Goal: Find specific page/section: Find specific page/section

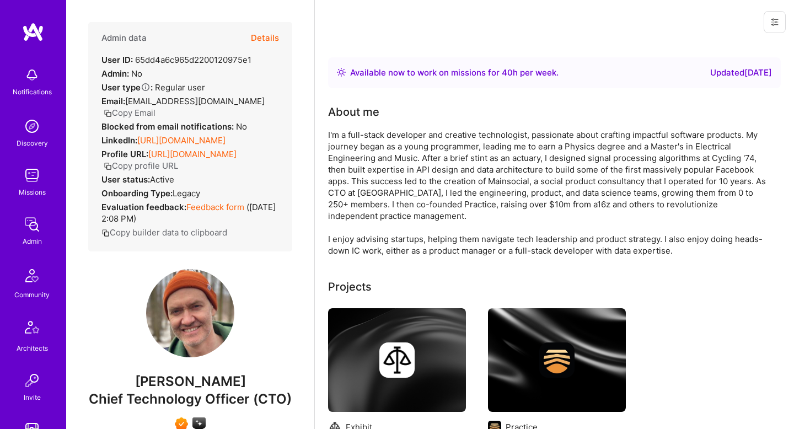
scroll to position [275, 0]
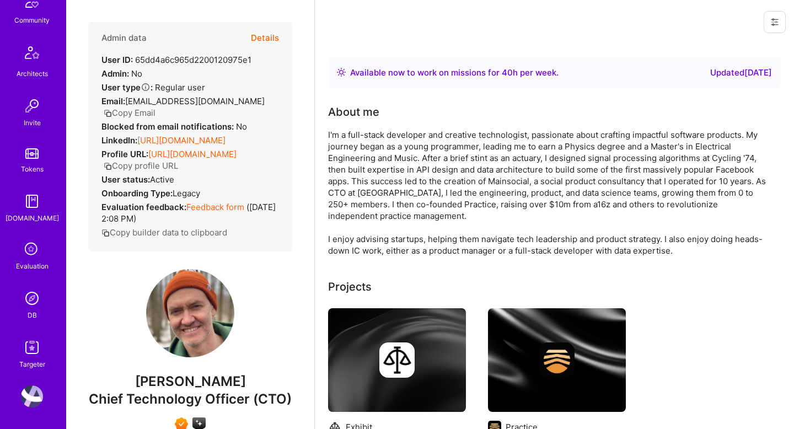
click at [30, 298] on img at bounding box center [32, 298] width 22 height 22
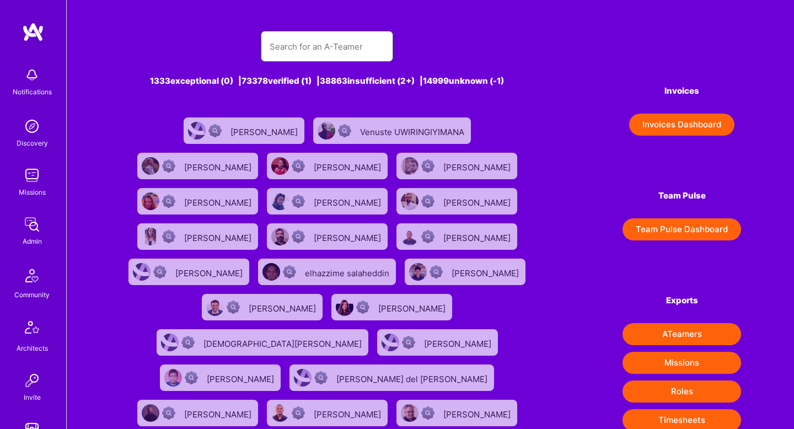
click at [312, 46] on input "text" at bounding box center [327, 47] width 115 height 28
paste input "[PERSON_NAME]"
type input "[PERSON_NAME]"
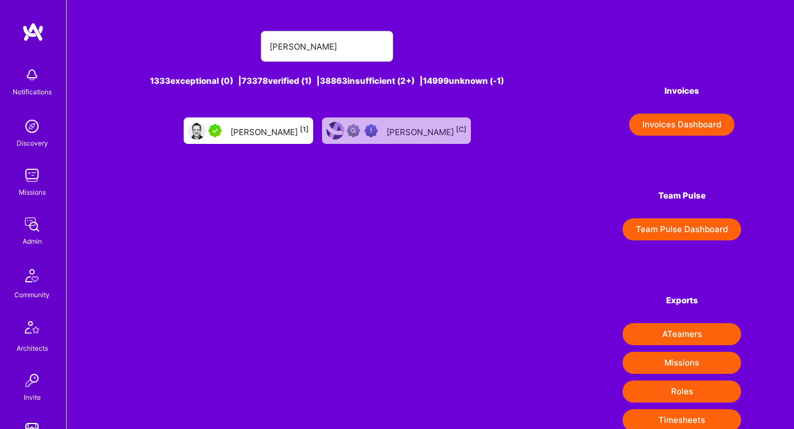
click at [272, 137] on div "[PERSON_NAME] [1]" at bounding box center [270, 131] width 78 height 14
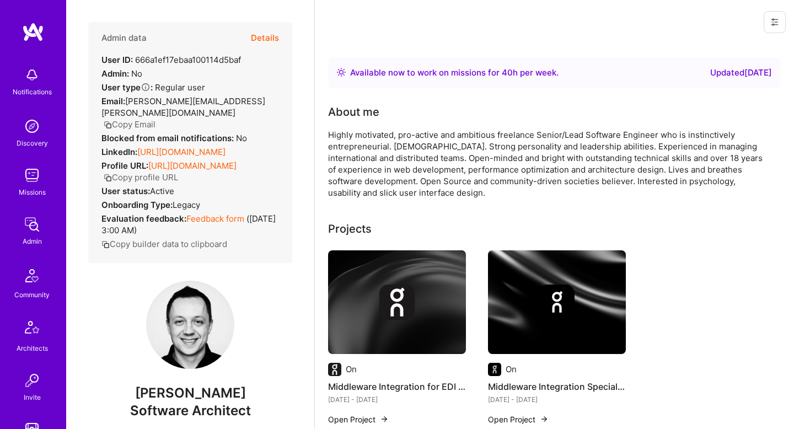
click at [313, 221] on div "Admin data Details User ID: 666a1ef17ebaa100114d5baf Admin: No User type Regula…" at bounding box center [190, 214] width 248 height 429
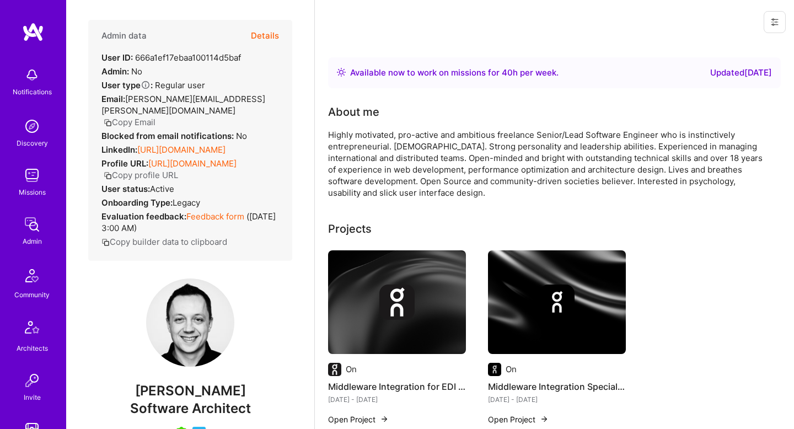
click at [262, 35] on button "Details" at bounding box center [265, 36] width 28 height 32
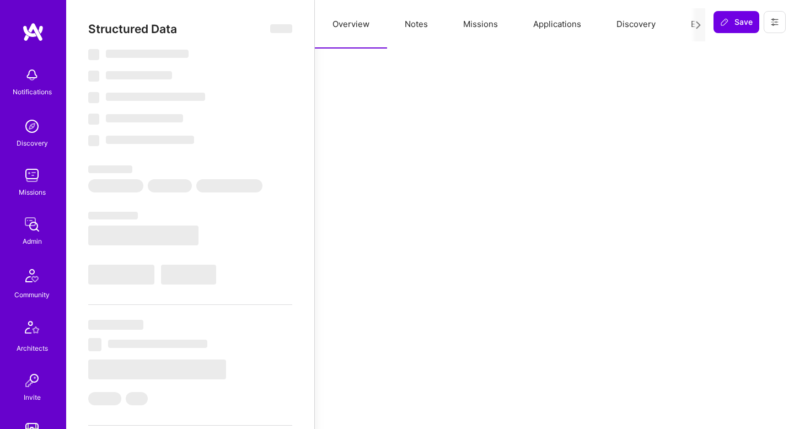
click at [414, 22] on button "Notes" at bounding box center [416, 24] width 58 height 49
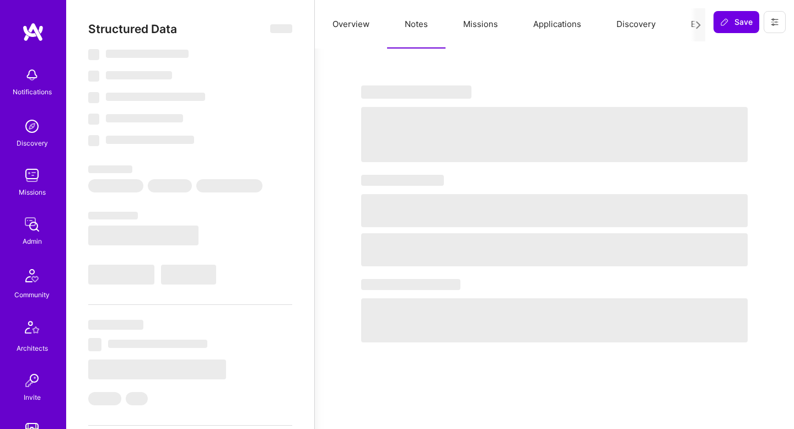
type textarea "x"
select select "Right Now"
select select "5"
select select "4"
select select "7"
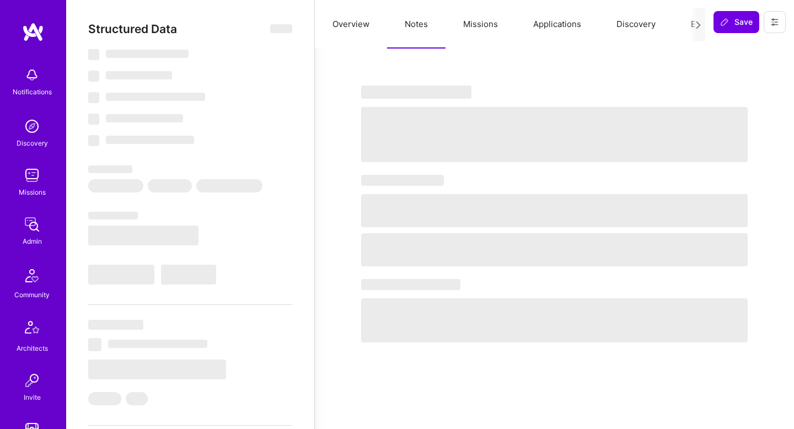
select select "7"
select select "PL"
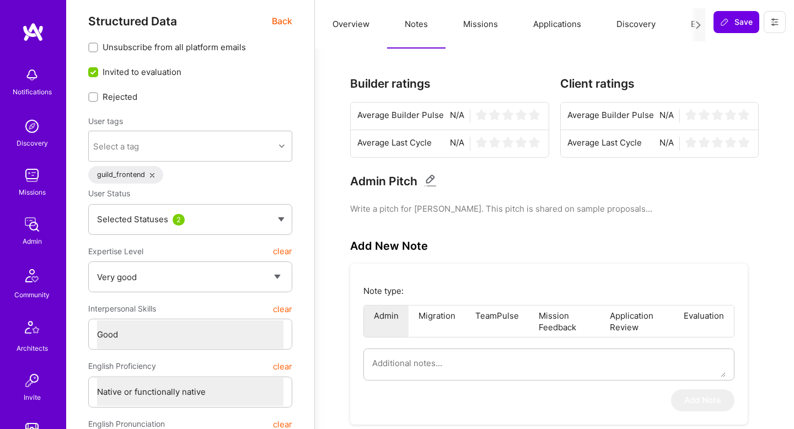
scroll to position [0, 0]
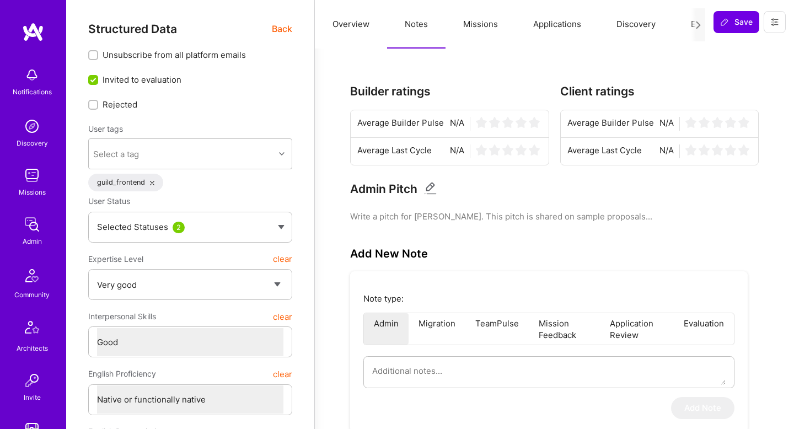
click at [291, 30] on span "Back" at bounding box center [282, 29] width 20 height 14
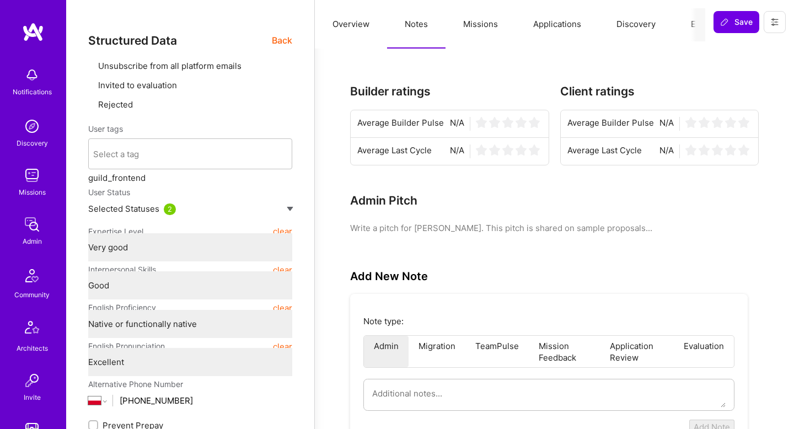
type textarea "x"
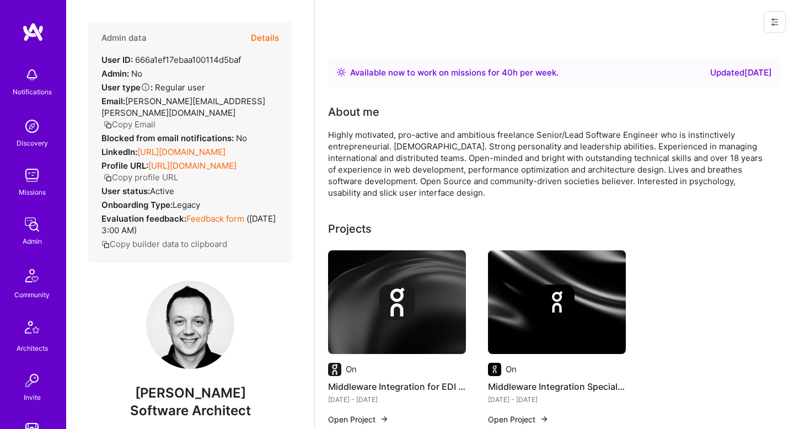
click at [406, 273] on img at bounding box center [397, 302] width 138 height 104
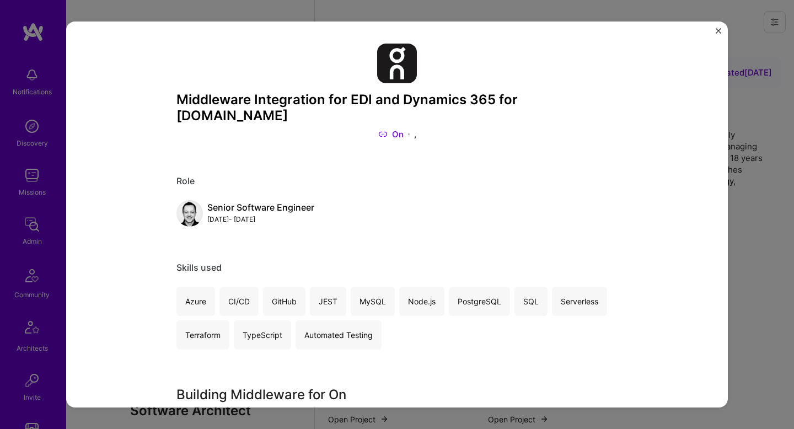
click at [719, 30] on img "Close" at bounding box center [719, 31] width 6 height 6
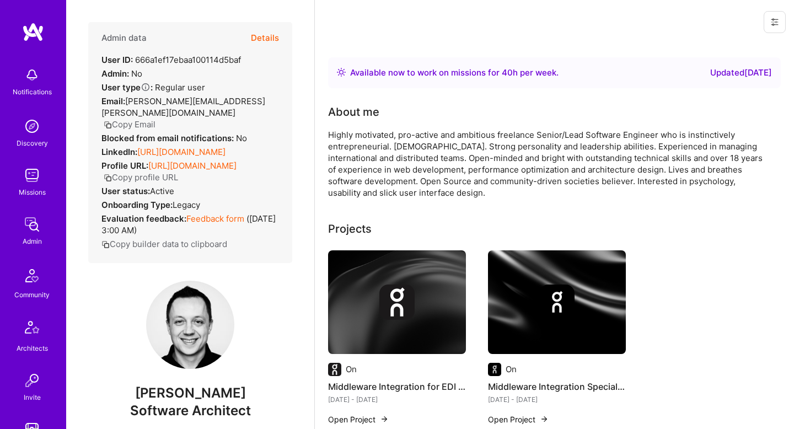
scroll to position [275, 0]
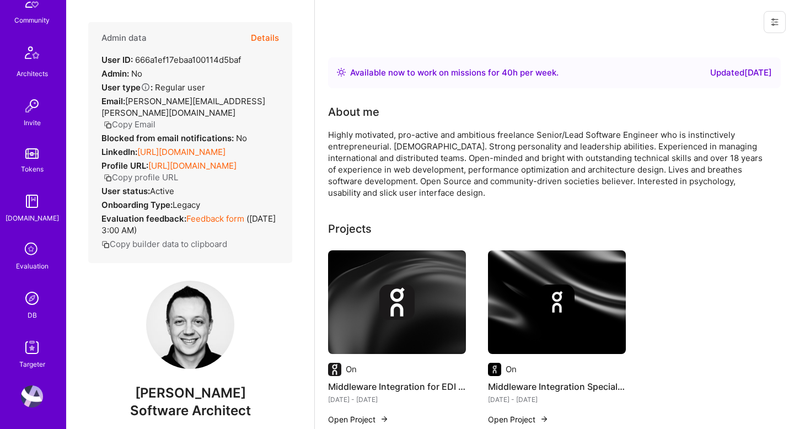
click at [37, 303] on img at bounding box center [32, 298] width 22 height 22
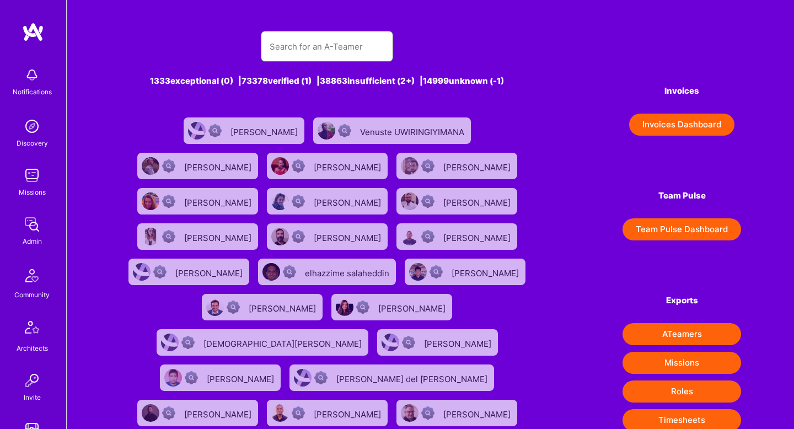
click at [308, 49] on input "text" at bounding box center [327, 47] width 115 height 28
paste input "[PERSON_NAME]"
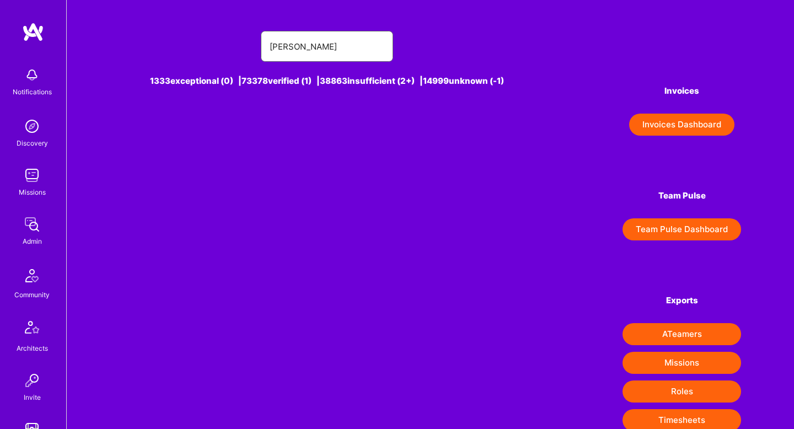
type input "[PERSON_NAME]"
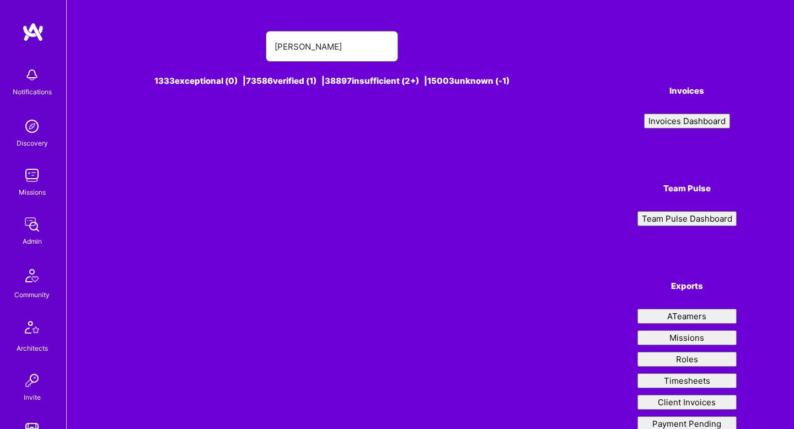
click at [285, 45] on input "[PERSON_NAME]" at bounding box center [332, 47] width 115 height 28
type input "Beurrier"
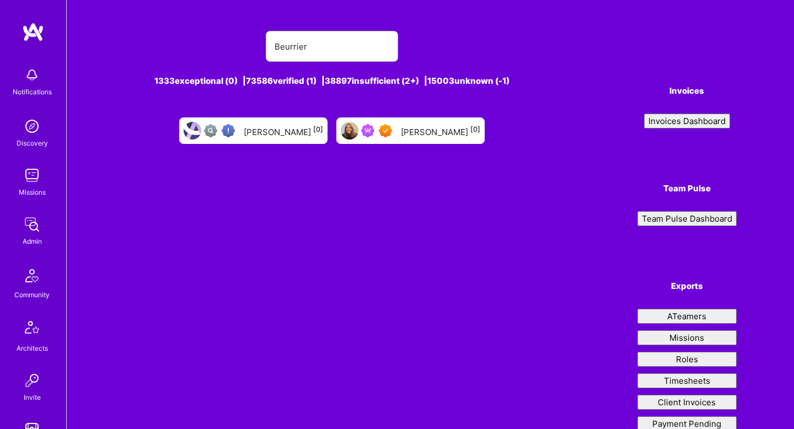
click at [408, 130] on div "[PERSON_NAME] [0]" at bounding box center [440, 131] width 79 height 14
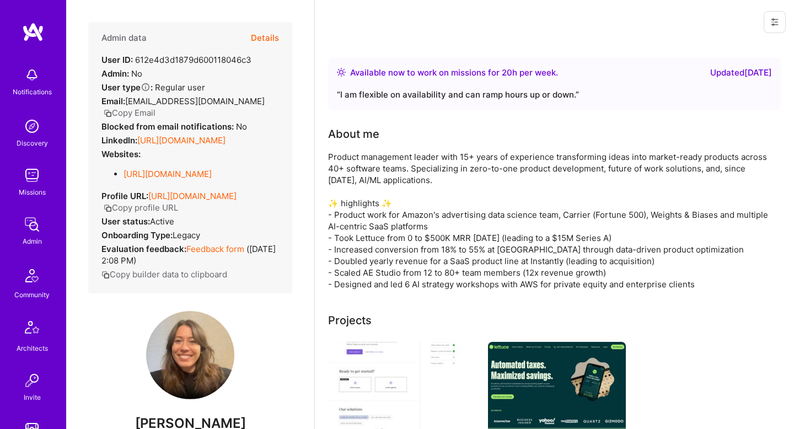
scroll to position [275, 0]
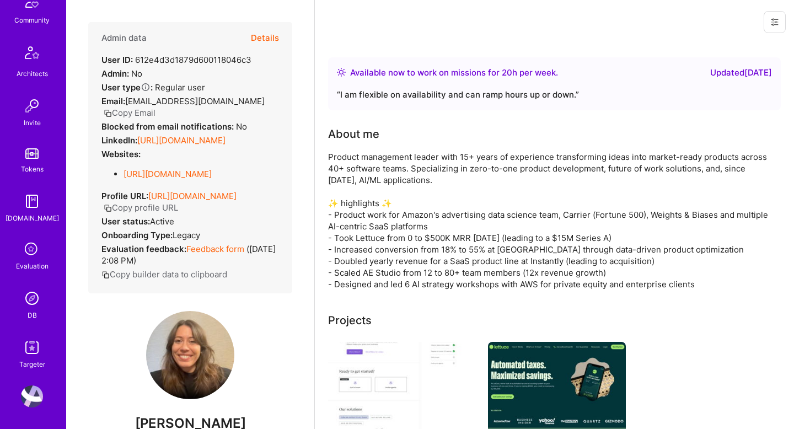
click at [31, 311] on div "DB" at bounding box center [32, 315] width 9 height 12
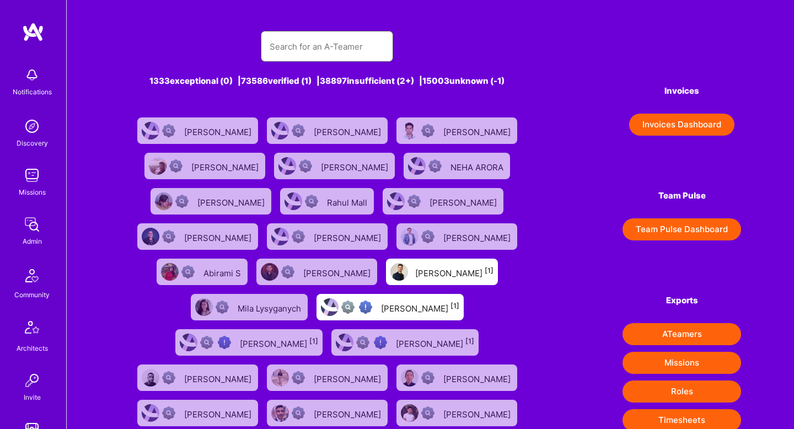
click at [282, 53] on input "text" at bounding box center [327, 47] width 115 height 28
paste input "[PERSON_NAME]"
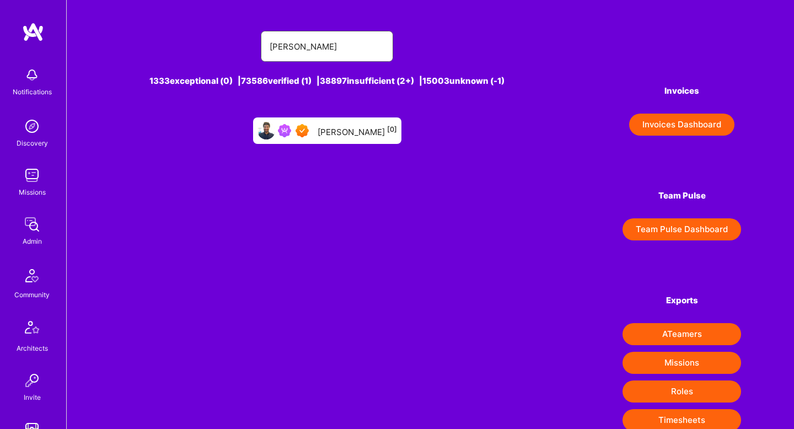
type input "[PERSON_NAME]"
click at [352, 128] on div "[PERSON_NAME] [0]" at bounding box center [357, 131] width 79 height 14
